Goal: Check status: Check status

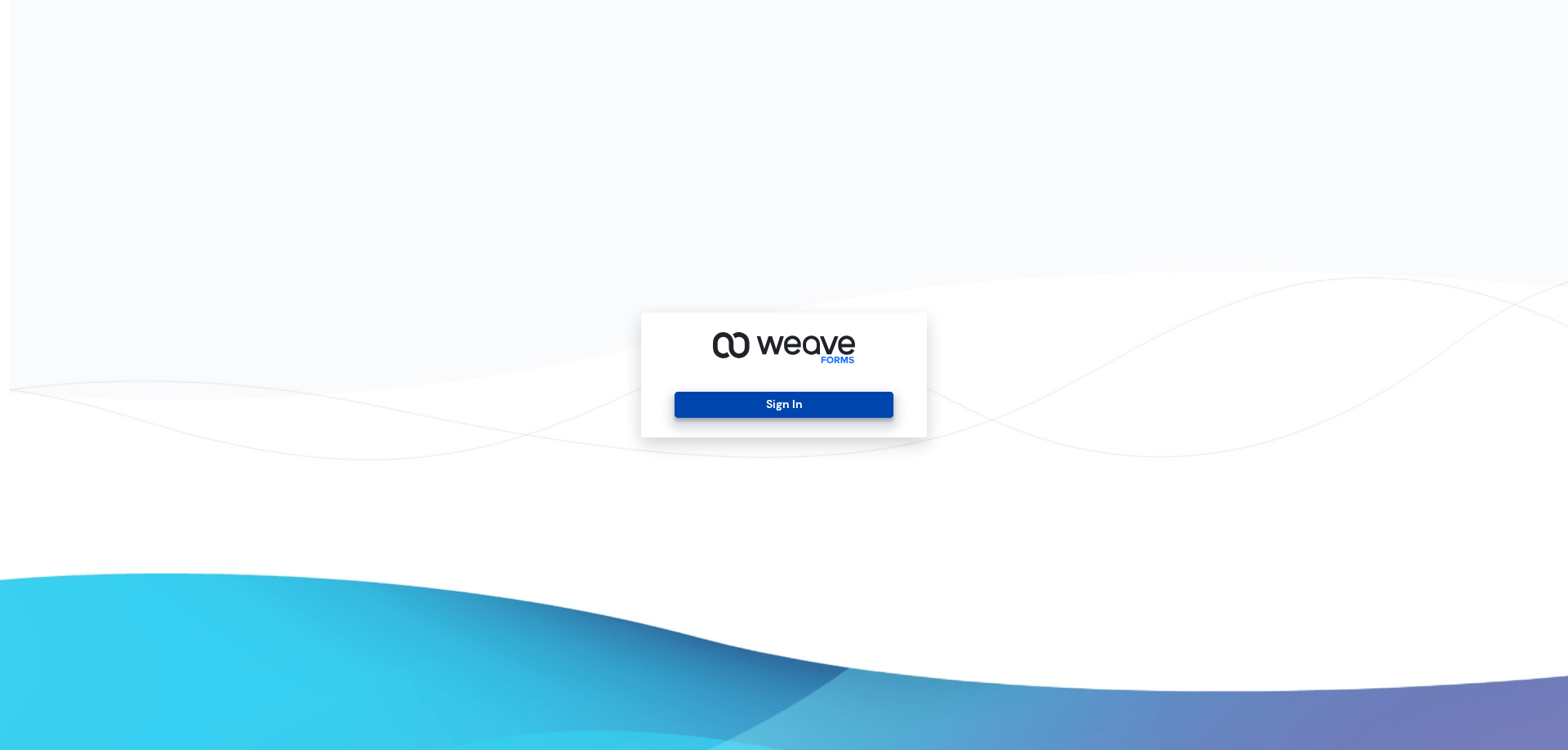
click at [736, 406] on button "Sign In" at bounding box center [784, 404] width 218 height 26
